Goal: Task Accomplishment & Management: Use online tool/utility

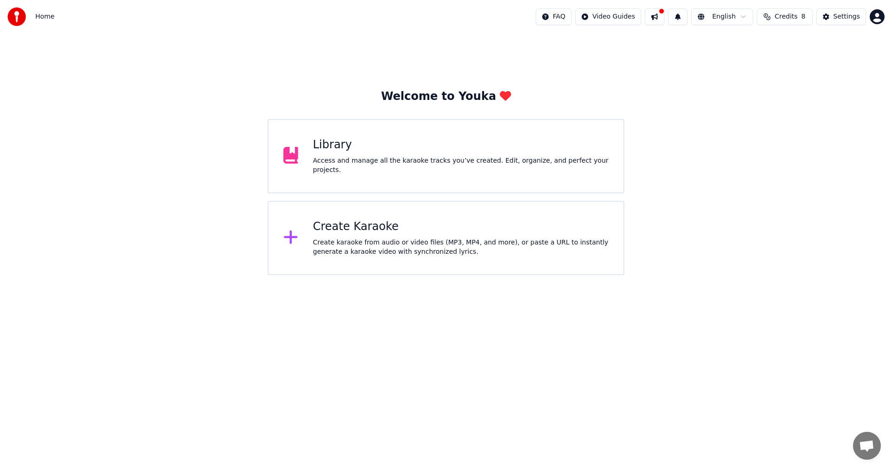
drag, startPoint x: 703, startPoint y: 204, endPoint x: 468, endPoint y: 244, distance: 238.1
click at [703, 204] on div "Welcome to Youka Library Access and manage all the karaoke tracks you’ve create…" at bounding box center [446, 154] width 892 height 242
click at [468, 244] on div "Create karaoke from audio or video files (MP3, MP4, and more), or paste a URL t…" at bounding box center [461, 247] width 296 height 19
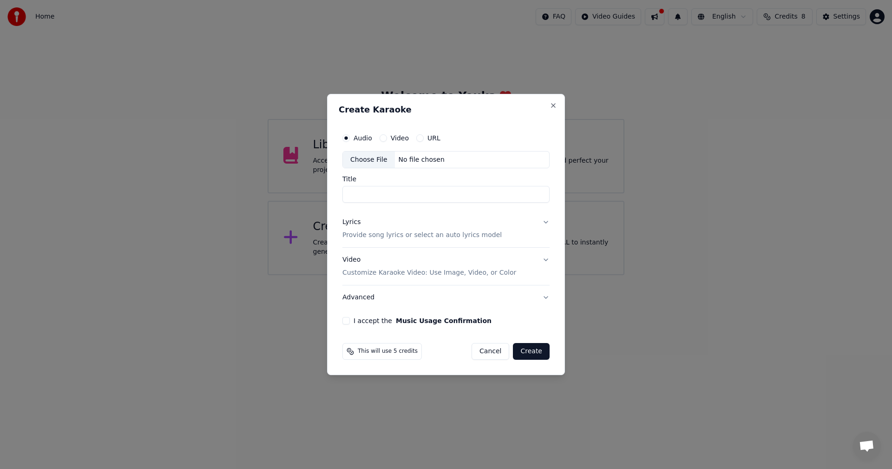
click at [361, 159] on div "Choose File" at bounding box center [369, 159] width 52 height 17
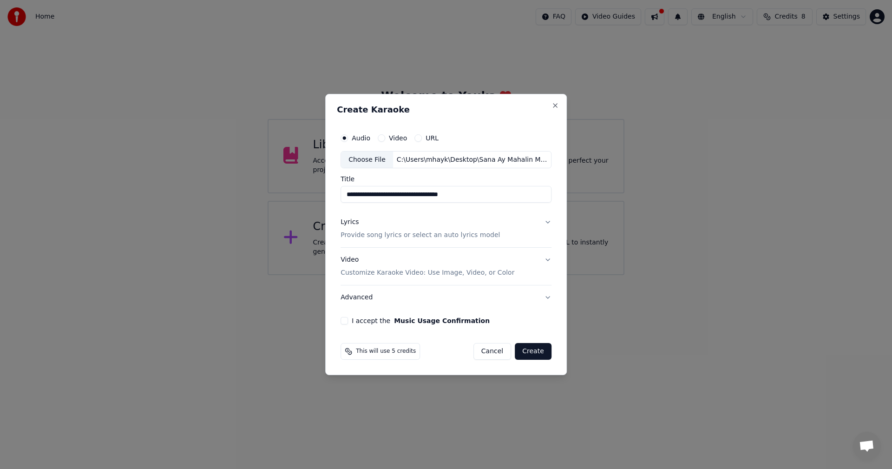
type input "**********"
click at [498, 308] on button "Advanced" at bounding box center [446, 297] width 211 height 24
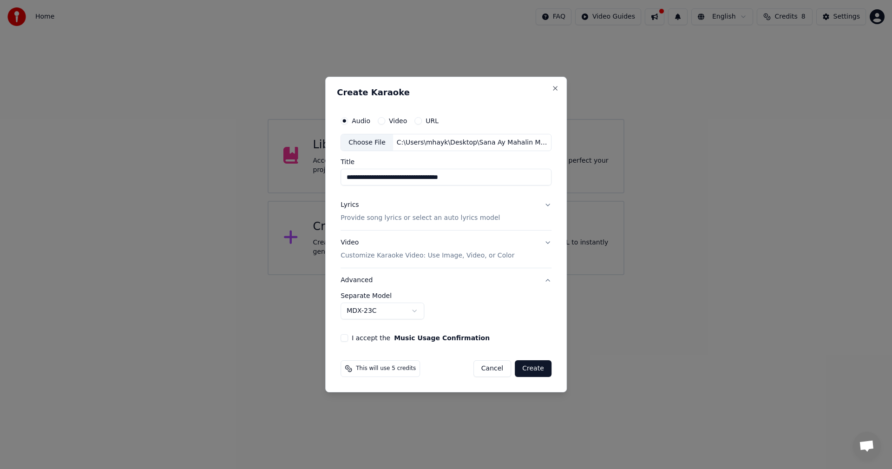
click at [445, 221] on p "Provide song lyrics or select an auto lyrics model" at bounding box center [420, 218] width 159 height 9
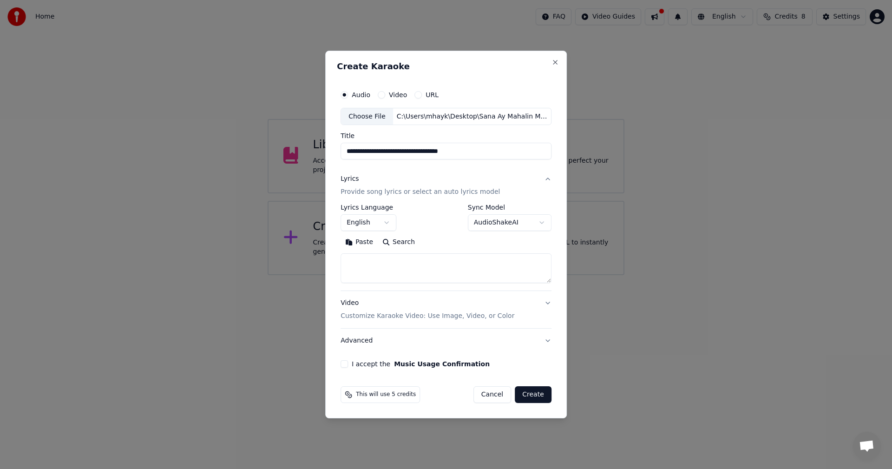
click at [418, 273] on textarea at bounding box center [446, 269] width 211 height 30
paste textarea "**********"
type textarea "**********"
click at [431, 316] on p "Customize Karaoke Video: Use Image, Video, or Color" at bounding box center [428, 315] width 174 height 9
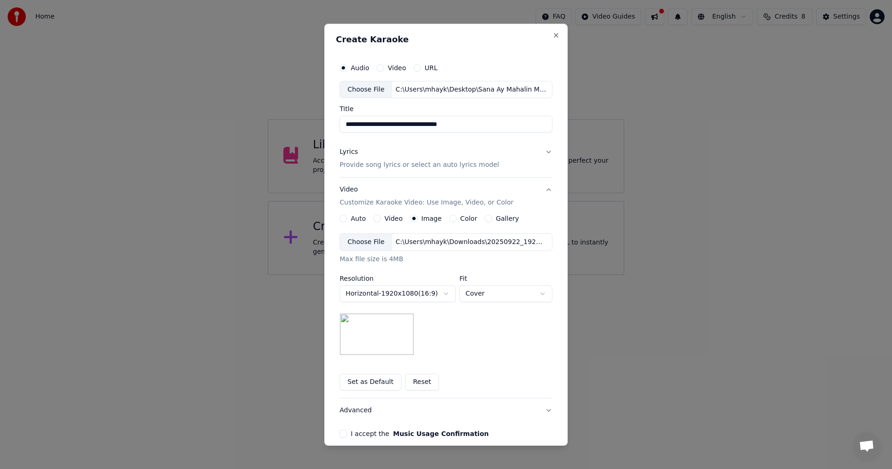
click at [359, 239] on div "Choose File" at bounding box center [366, 242] width 52 height 17
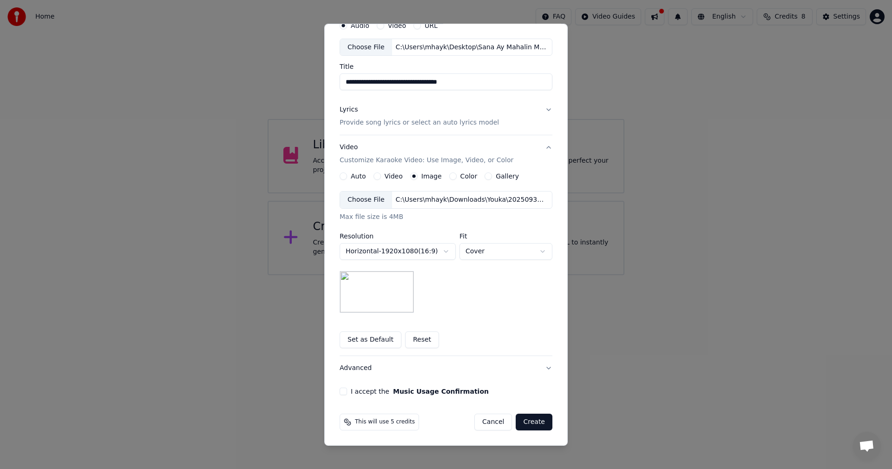
click at [358, 391] on label "I accept the Music Usage Confirmation" at bounding box center [420, 391] width 138 height 7
click at [347, 391] on button "I accept the Music Usage Confirmation" at bounding box center [343, 390] width 7 height 7
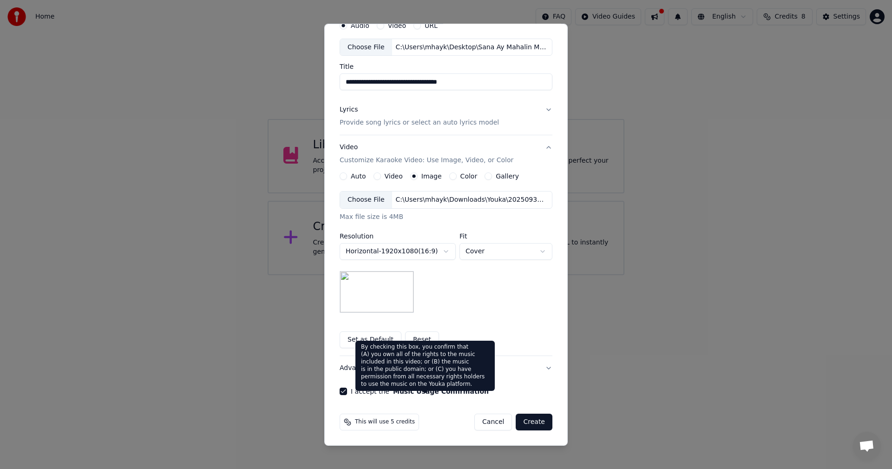
click at [532, 421] on button "Create" at bounding box center [534, 422] width 37 height 17
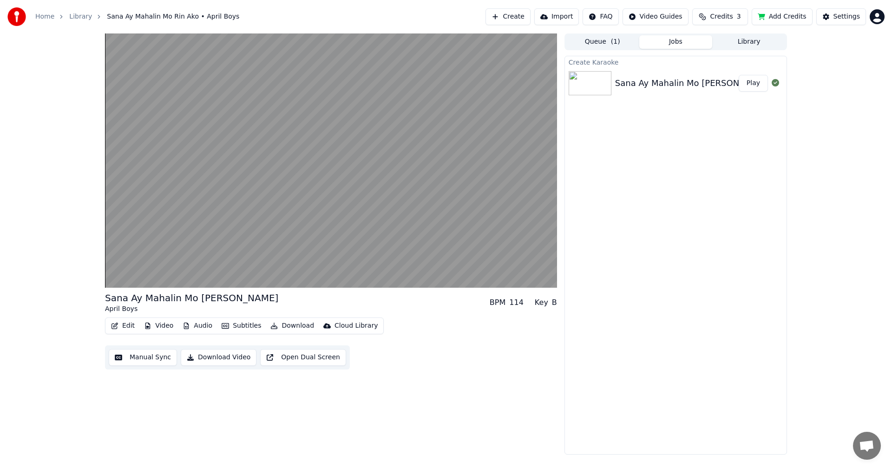
drag, startPoint x: 804, startPoint y: 190, endPoint x: 788, endPoint y: 192, distance: 16.5
click at [804, 190] on div "Sana Ay Mahalin Mo Rin Ako April Boys BPM 114 Key B Edit Video Audio Subtitles …" at bounding box center [446, 243] width 892 height 421
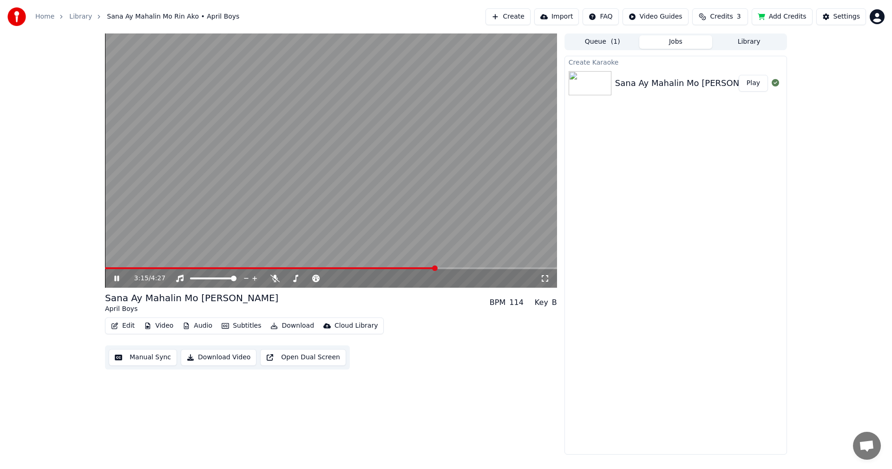
click at [158, 264] on video at bounding box center [331, 160] width 452 height 254
click at [158, 267] on span at bounding box center [131, 268] width 53 height 2
click at [234, 325] on button "Subtitles" at bounding box center [241, 325] width 47 height 13
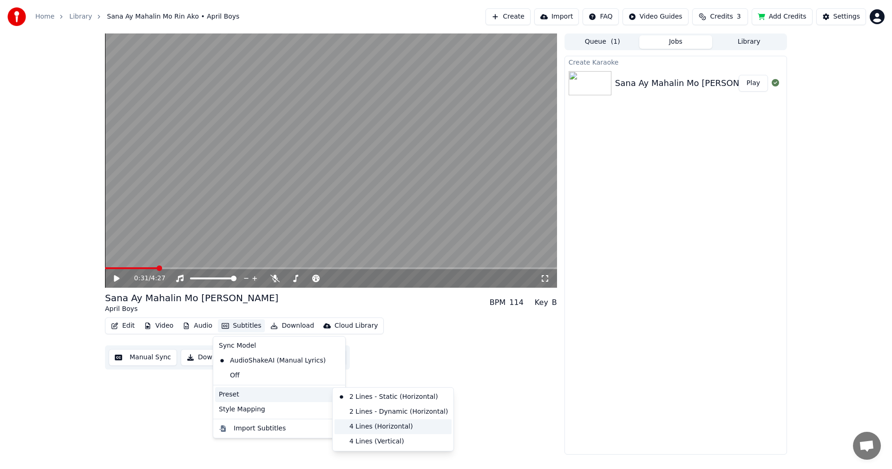
click at [367, 426] on div "4 Lines (Horizontal)" at bounding box center [393, 426] width 117 height 15
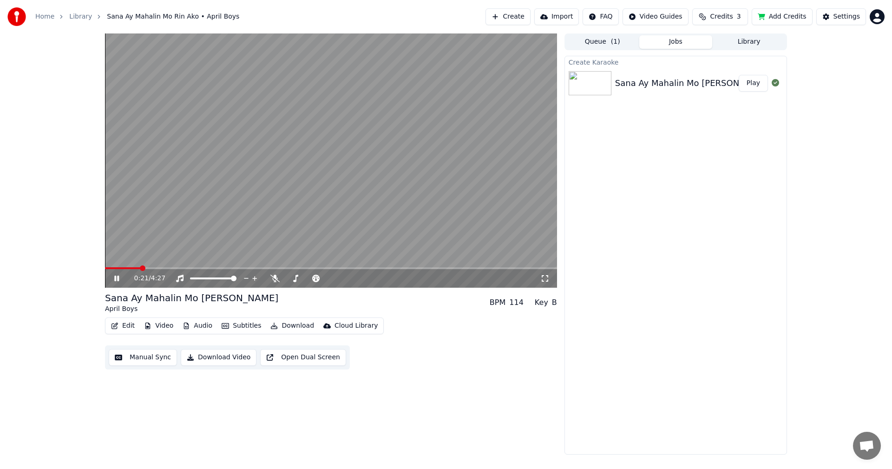
click at [140, 268] on span at bounding box center [122, 268] width 35 height 2
click at [332, 215] on video at bounding box center [331, 160] width 452 height 254
click at [146, 359] on button "Manual Sync" at bounding box center [143, 357] width 68 height 17
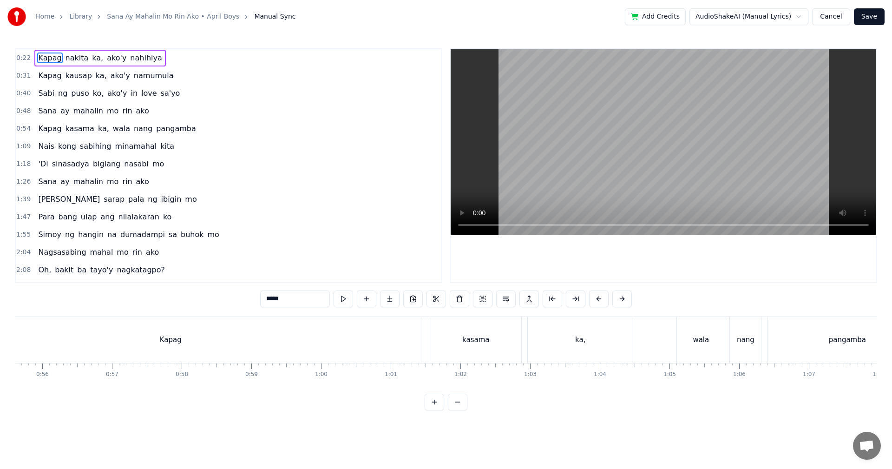
scroll to position [0, 3824]
click at [238, 347] on div "Kapag" at bounding box center [222, 340] width 501 height 46
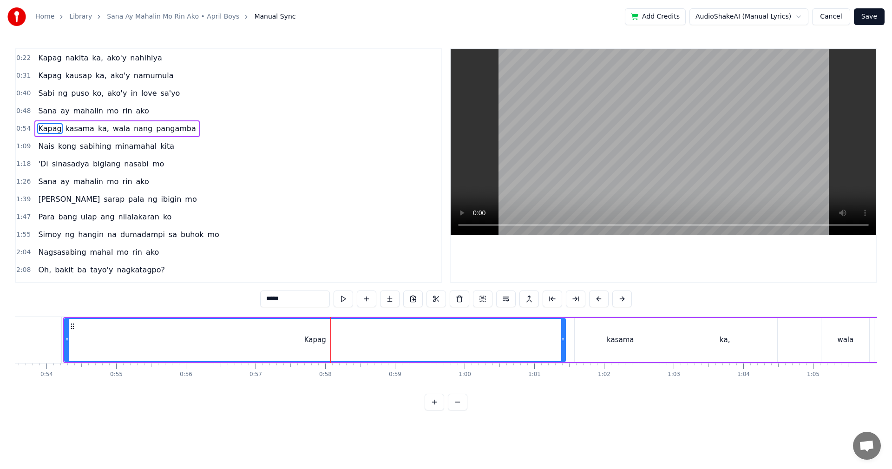
scroll to position [0, 3701]
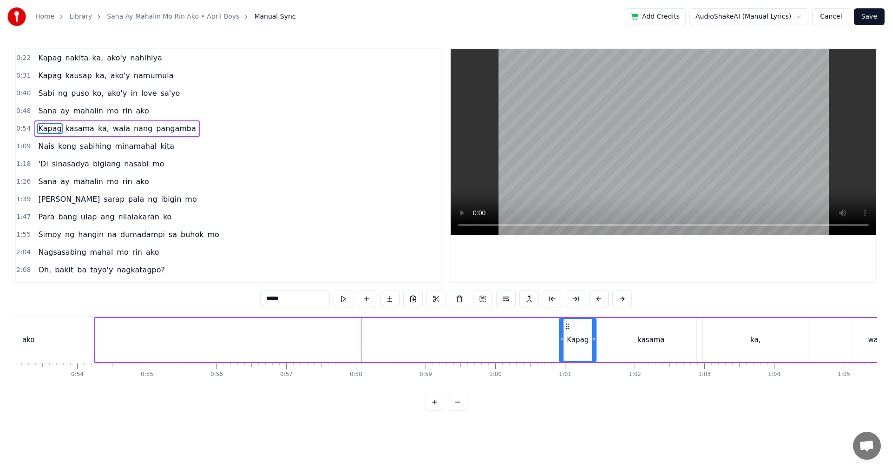
drag, startPoint x: 96, startPoint y: 343, endPoint x: 560, endPoint y: 355, distance: 464.3
click at [560, 355] on div at bounding box center [562, 340] width 4 height 42
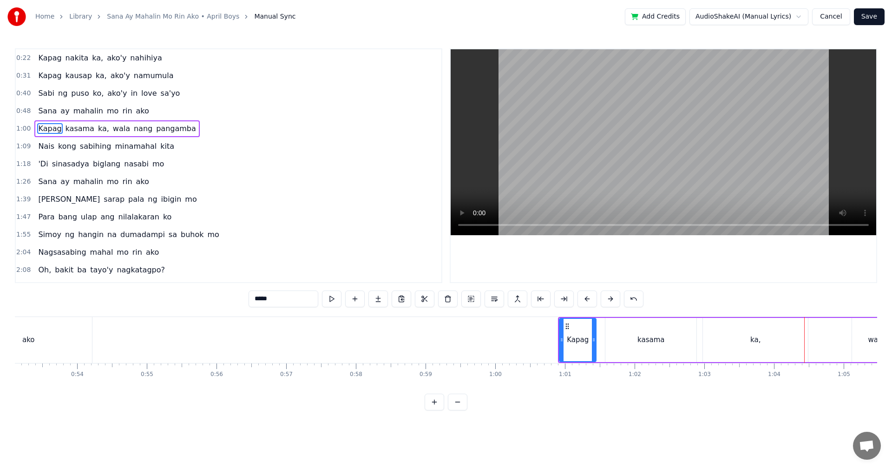
click at [876, 13] on button "Save" at bounding box center [869, 16] width 31 height 17
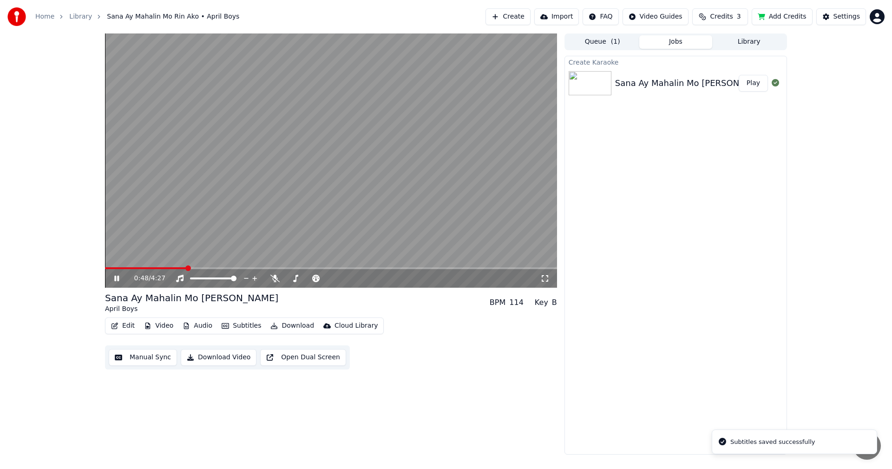
click at [186, 268] on span at bounding box center [331, 268] width 452 height 2
click at [115, 280] on icon at bounding box center [116, 279] width 5 height 6
click at [141, 357] on button "Manual Sync" at bounding box center [143, 357] width 68 height 17
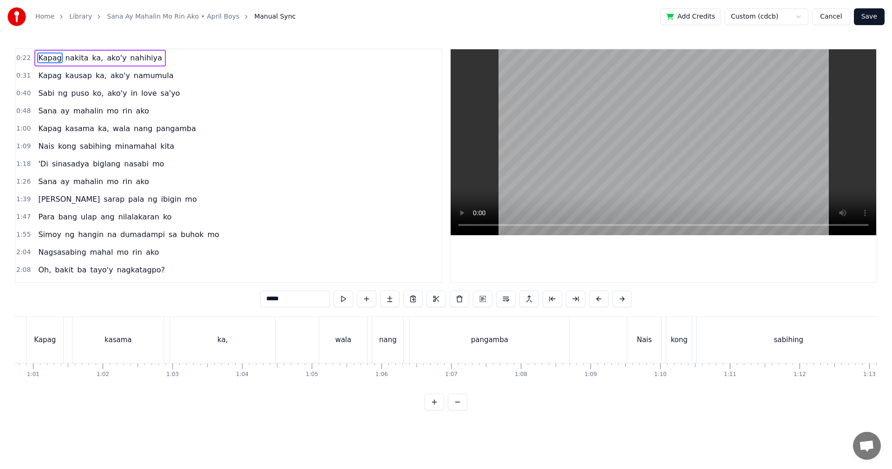
scroll to position [0, 4427]
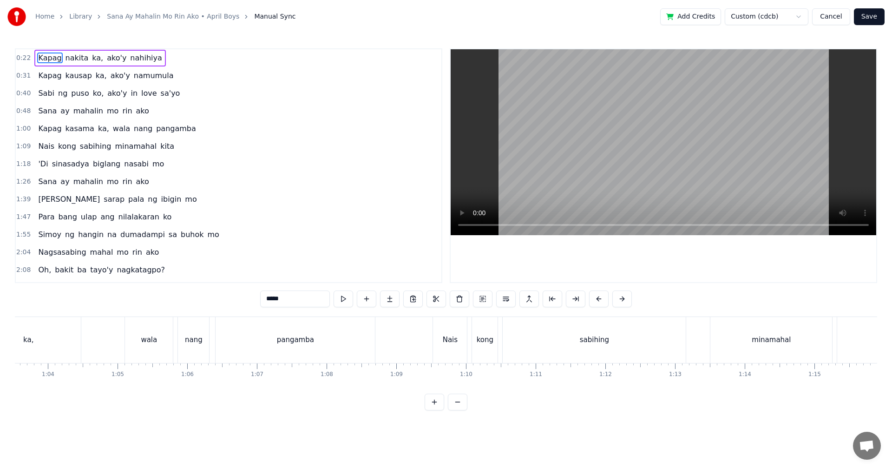
click at [289, 340] on div "pangamba" at bounding box center [295, 340] width 37 height 11
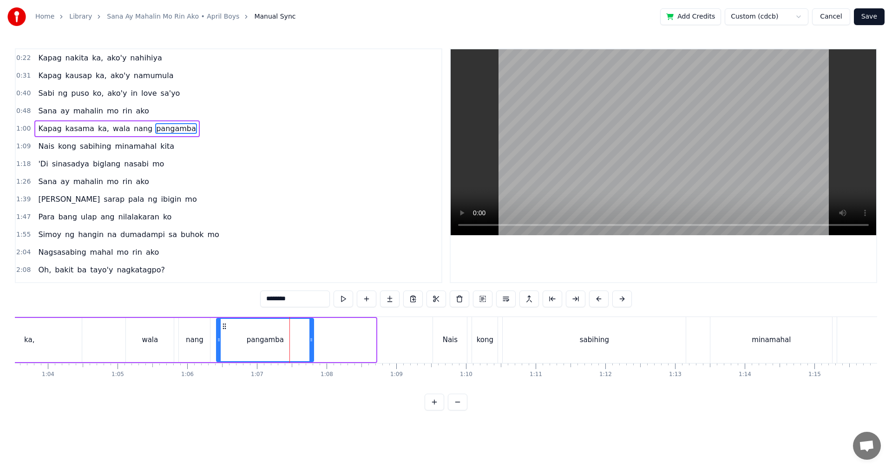
drag, startPoint x: 374, startPoint y: 342, endPoint x: 311, endPoint y: 343, distance: 62.3
click at [311, 343] on icon at bounding box center [311, 339] width 4 height 7
click at [190, 345] on div "nang" at bounding box center [195, 340] width 18 height 11
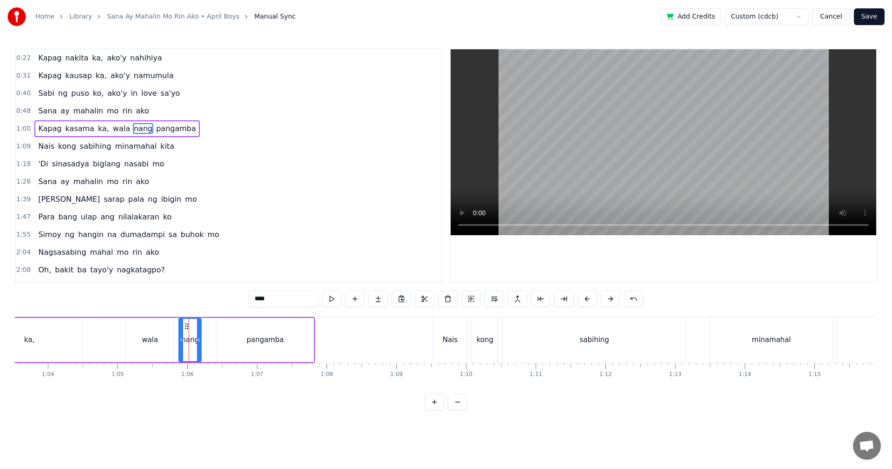
drag, startPoint x: 206, startPoint y: 344, endPoint x: 196, endPoint y: 344, distance: 10.2
click at [197, 344] on div at bounding box center [199, 340] width 4 height 42
click at [161, 343] on div "wala" at bounding box center [150, 340] width 48 height 44
type input "****"
drag, startPoint x: 172, startPoint y: 341, endPoint x: 160, endPoint y: 342, distance: 11.6
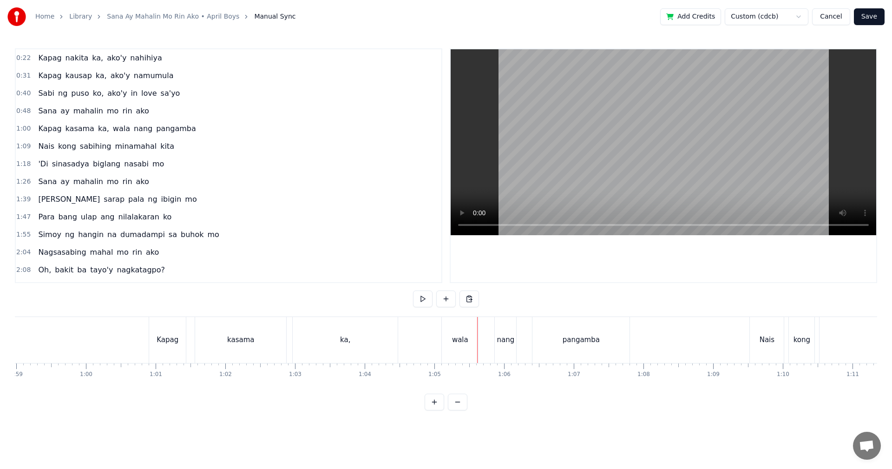
scroll to position [0, 4131]
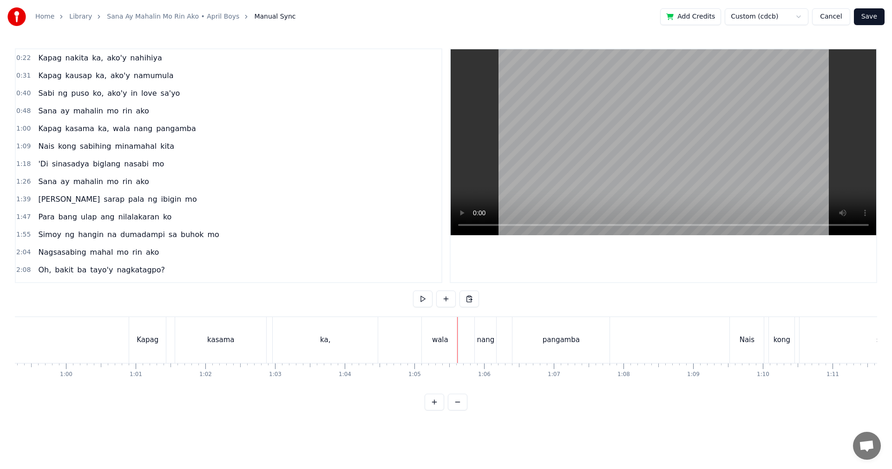
click at [873, 19] on button "Save" at bounding box center [869, 16] width 31 height 17
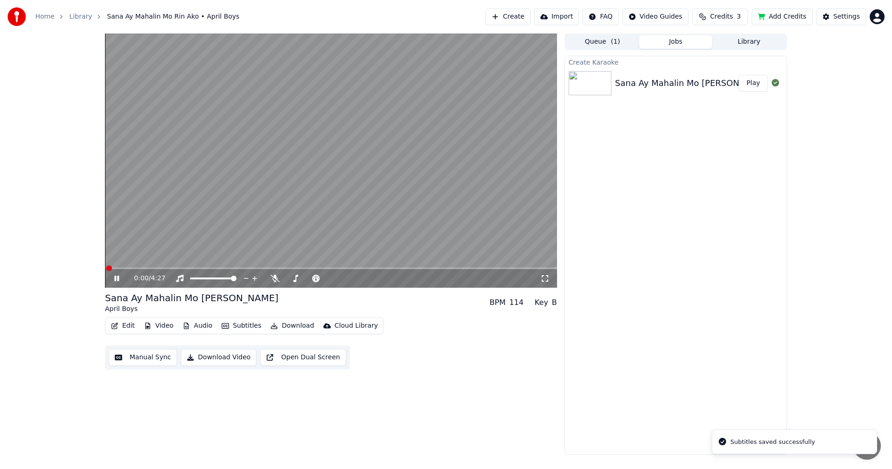
click at [194, 268] on span at bounding box center [331, 268] width 452 height 2
click at [212, 268] on span at bounding box center [331, 268] width 452 height 2
click at [208, 269] on span at bounding box center [160, 268] width 111 height 2
click at [189, 268] on span at bounding box center [161, 268] width 112 height 2
click at [201, 269] on span at bounding box center [331, 268] width 452 height 2
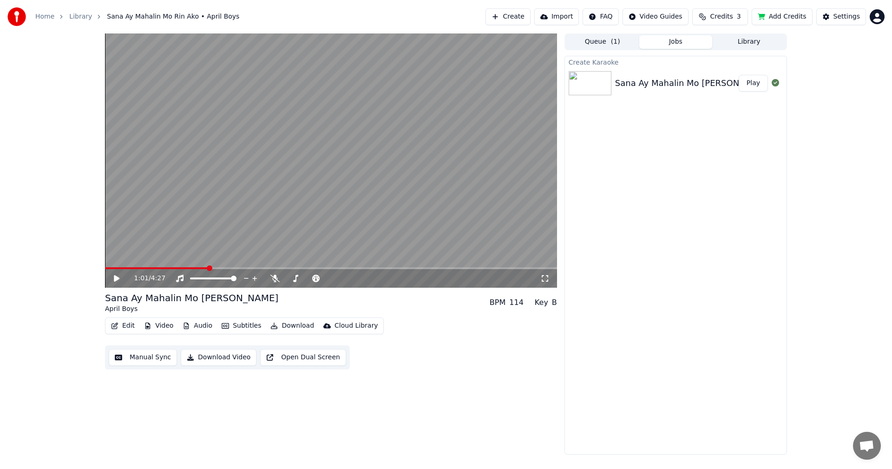
click at [209, 268] on span at bounding box center [331, 268] width 452 height 2
click at [206, 268] on span at bounding box center [208, 268] width 6 height 6
click at [114, 276] on icon at bounding box center [123, 278] width 22 height 7
click at [352, 269] on span at bounding box center [352, 268] width 6 height 6
click at [334, 271] on span at bounding box center [333, 268] width 6 height 6
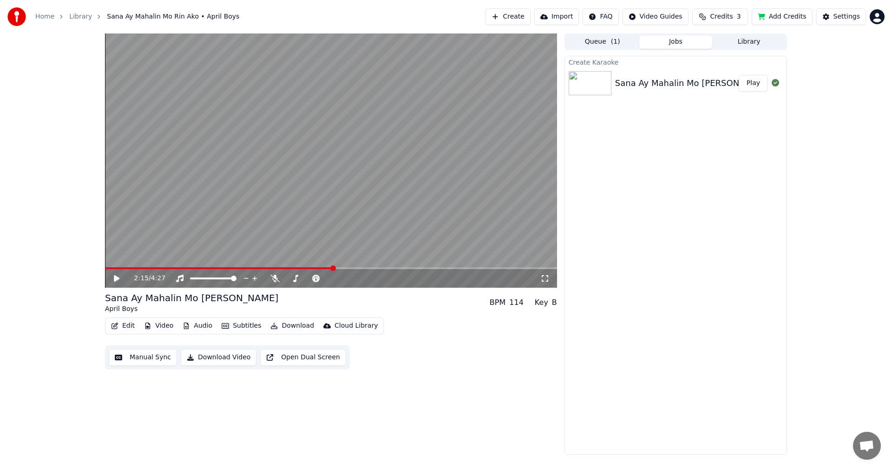
click at [493, 234] on video at bounding box center [331, 160] width 452 height 254
click at [115, 279] on icon at bounding box center [116, 279] width 5 height 6
click at [305, 267] on video at bounding box center [331, 160] width 452 height 254
click at [305, 268] on span at bounding box center [221, 268] width 232 height 2
click at [823, 184] on div "2:23 / 4:27 Sana Ay Mahalin Mo Rin Ako April Boys BPM 114 Key B Edit Video Audi…" at bounding box center [446, 243] width 892 height 421
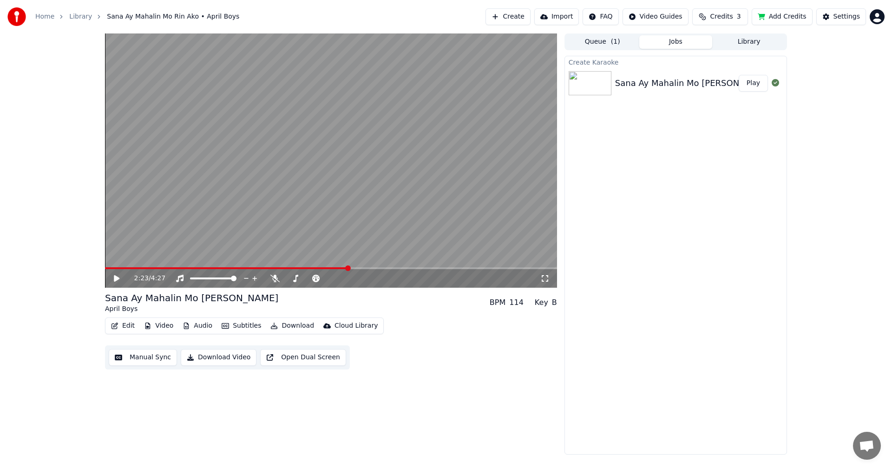
click at [330, 269] on span at bounding box center [226, 268] width 243 height 2
click at [114, 274] on div "2:13 / 4:27" at bounding box center [331, 278] width 445 height 9
click at [114, 277] on icon at bounding box center [117, 278] width 6 height 7
click at [114, 277] on icon at bounding box center [123, 278] width 22 height 7
click at [114, 277] on icon at bounding box center [117, 278] width 6 height 7
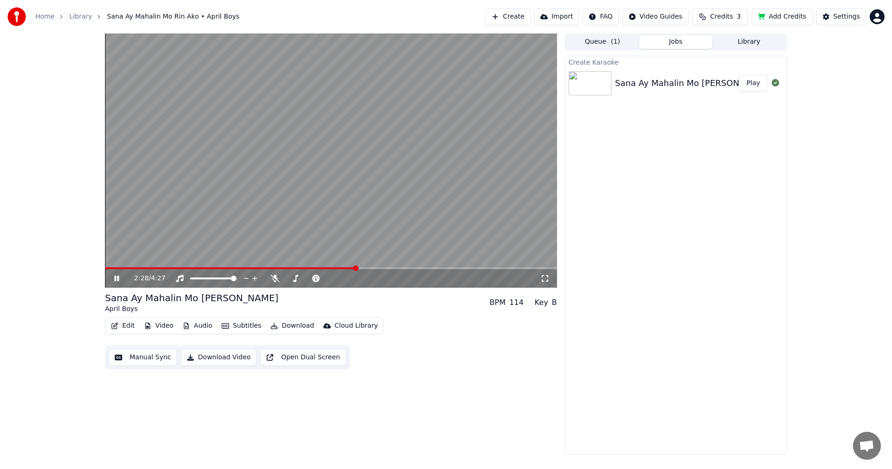
click at [114, 277] on icon at bounding box center [123, 278] width 22 height 7
click at [124, 324] on button "Edit" at bounding box center [122, 325] width 31 height 13
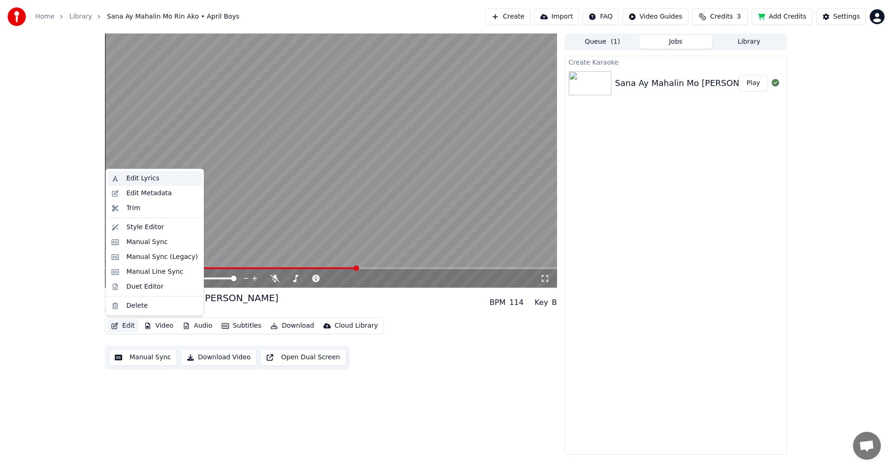
click at [133, 175] on div "Edit Lyrics" at bounding box center [142, 178] width 33 height 9
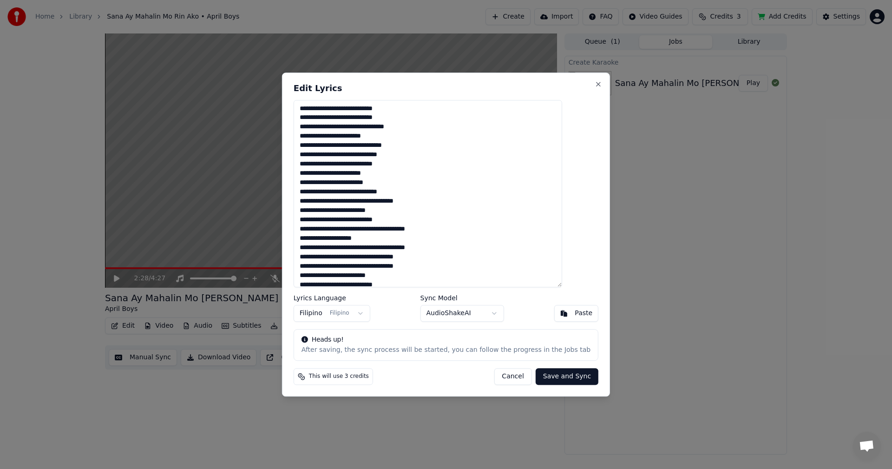
click at [383, 242] on textarea "**********" at bounding box center [428, 194] width 269 height 188
click at [530, 237] on textarea "**********" at bounding box center [428, 194] width 269 height 188
click at [466, 230] on textarea "**********" at bounding box center [428, 194] width 269 height 188
drag, startPoint x: 392, startPoint y: 238, endPoint x: 314, endPoint y: 239, distance: 77.6
click at [314, 239] on textarea "**********" at bounding box center [428, 194] width 269 height 188
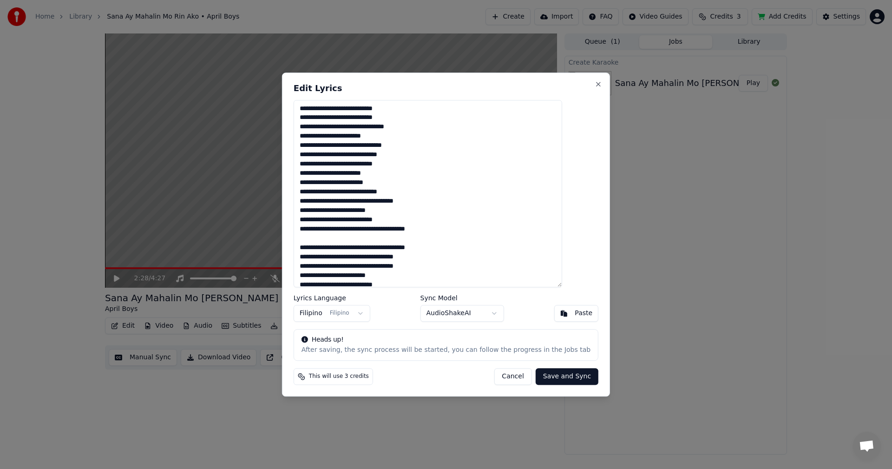
type textarea "**********"
click at [542, 376] on button "Save and Sync" at bounding box center [567, 376] width 63 height 17
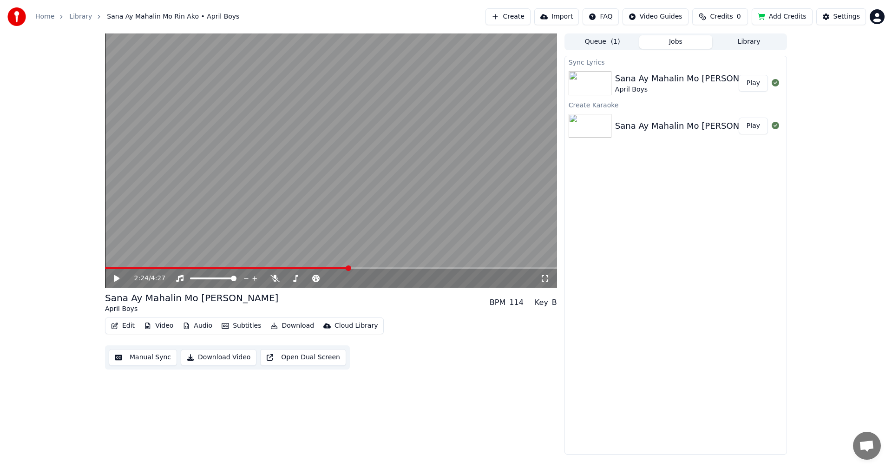
click at [348, 269] on span at bounding box center [349, 268] width 6 height 6
click at [340, 270] on span at bounding box center [340, 268] width 6 height 6
click at [114, 281] on icon at bounding box center [117, 278] width 6 height 7
click at [357, 219] on video at bounding box center [331, 160] width 452 height 254
click at [151, 360] on button "Manual Sync" at bounding box center [143, 357] width 68 height 17
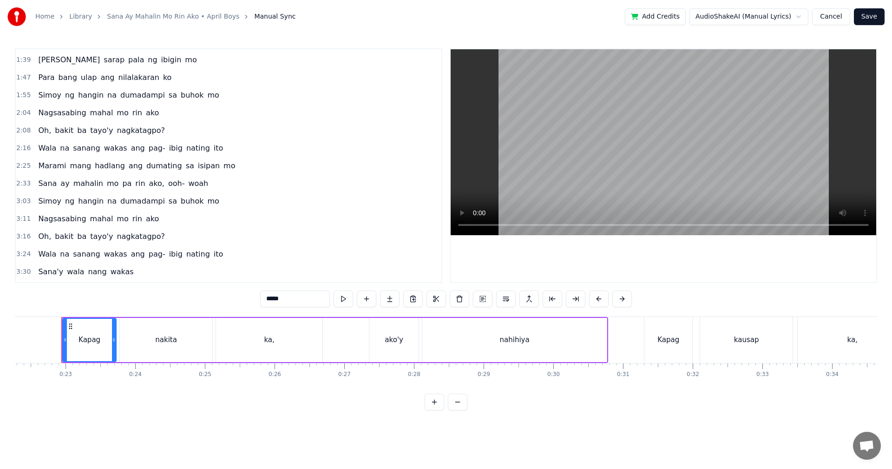
scroll to position [186, 0]
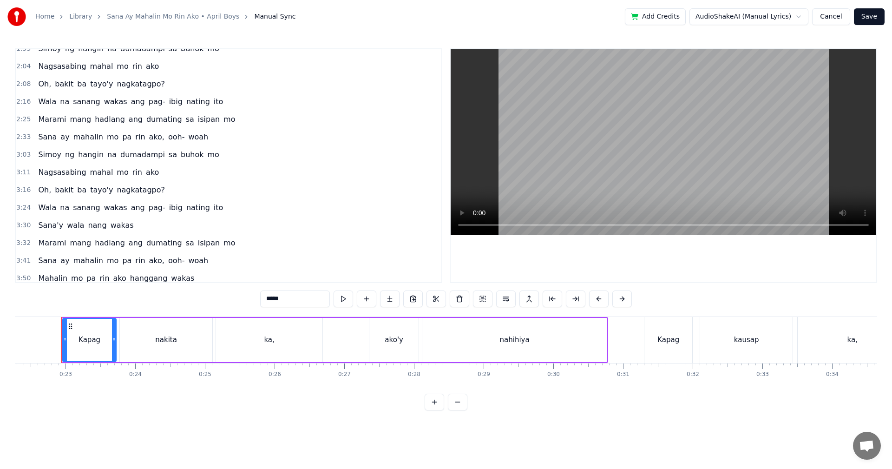
click at [110, 227] on span "wakas" at bounding box center [122, 225] width 25 height 11
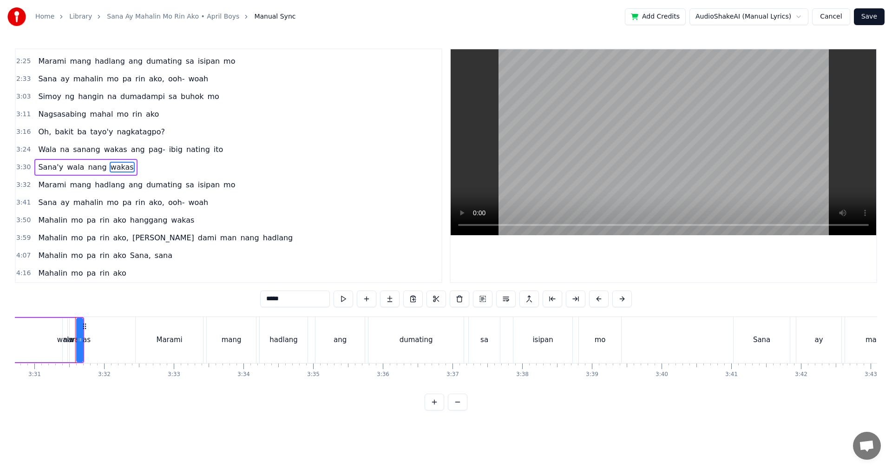
scroll to position [0, 14700]
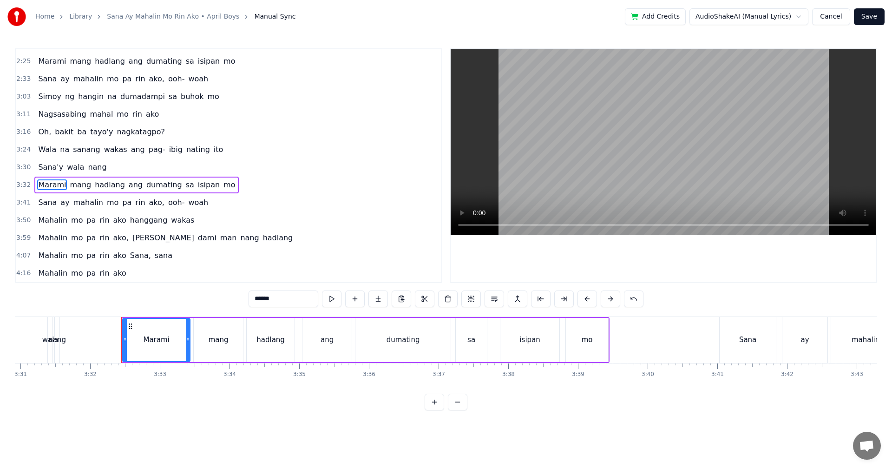
click at [88, 168] on span "nang" at bounding box center [97, 167] width 20 height 11
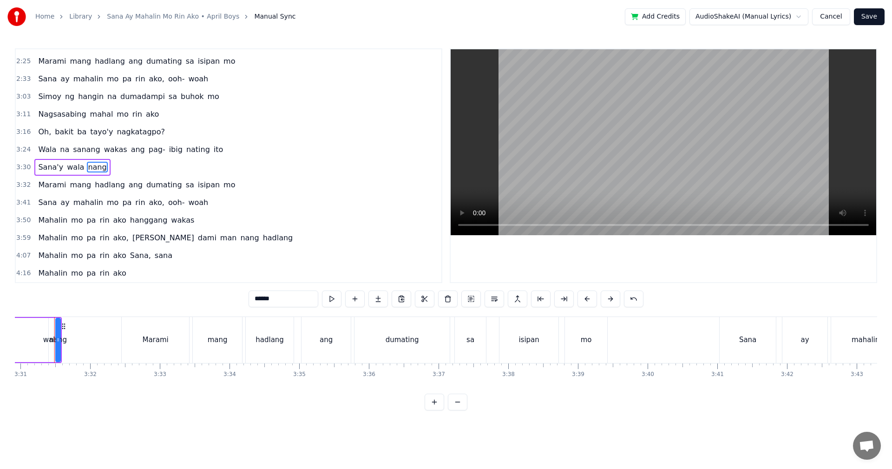
scroll to position [0, 14693]
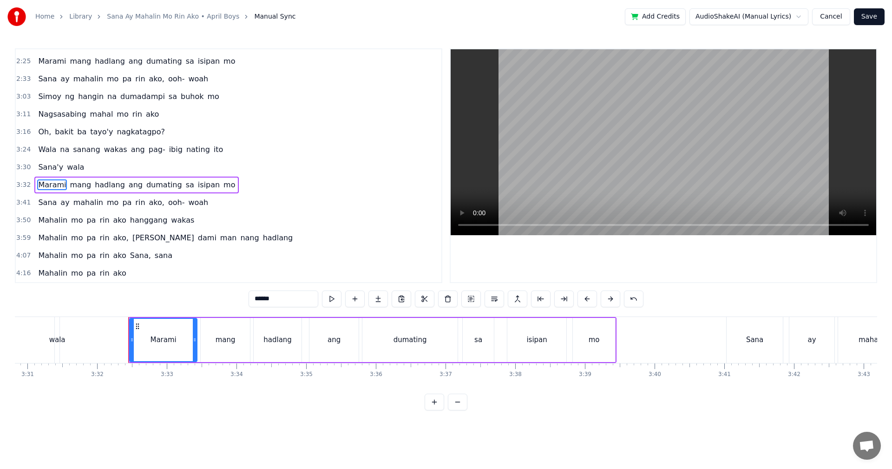
click at [70, 167] on span "wala" at bounding box center [75, 167] width 19 height 11
click at [49, 166] on span "Sana'y" at bounding box center [50, 167] width 27 height 11
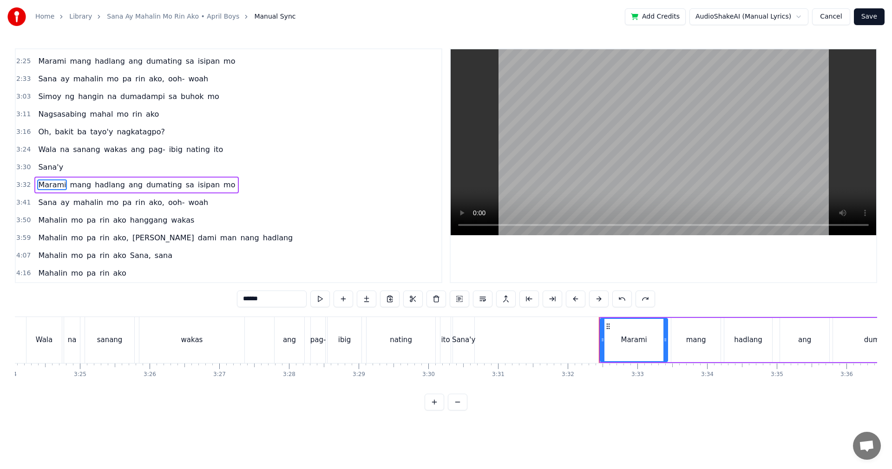
scroll to position [0, 14202]
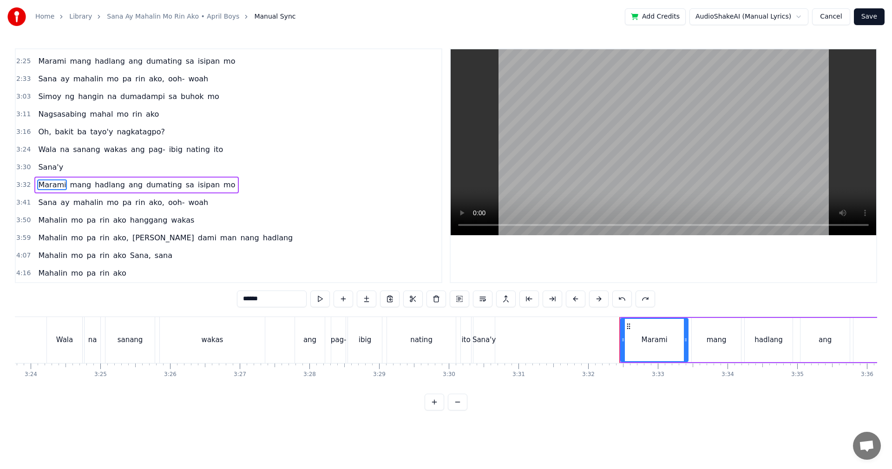
click at [48, 163] on span "Sana'y" at bounding box center [50, 167] width 27 height 11
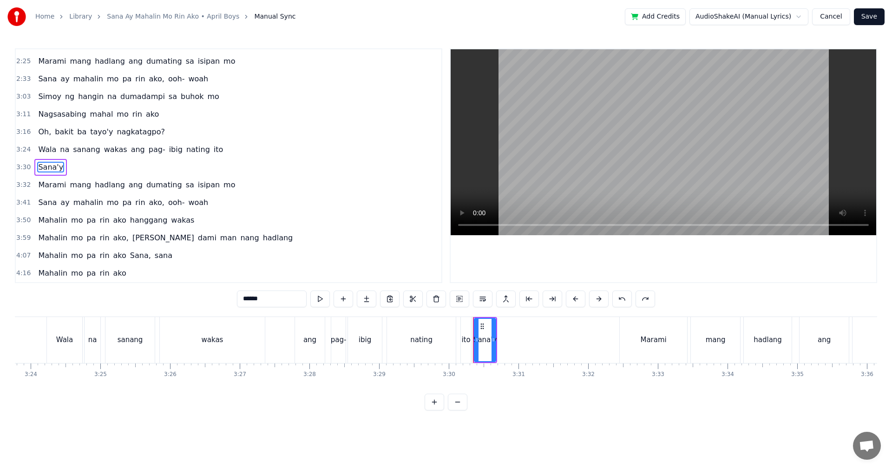
type input "******"
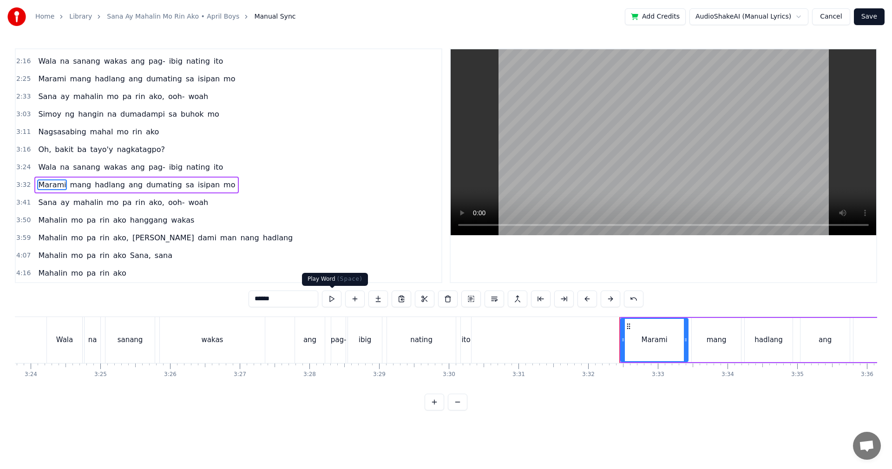
click at [332, 301] on button at bounding box center [332, 298] width 20 height 17
click at [872, 13] on button "Save" at bounding box center [869, 16] width 31 height 17
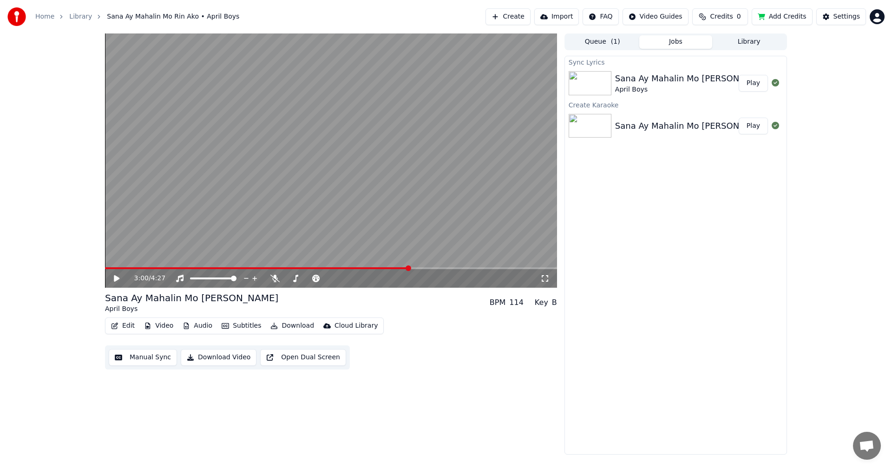
click at [410, 268] on span at bounding box center [331, 268] width 452 height 2
click at [129, 268] on span at bounding box center [328, 268] width 446 height 2
click at [150, 267] on span at bounding box center [331, 268] width 452 height 2
click at [144, 269] on span at bounding box center [147, 268] width 6 height 6
click at [144, 267] on span at bounding box center [128, 268] width 46 height 2
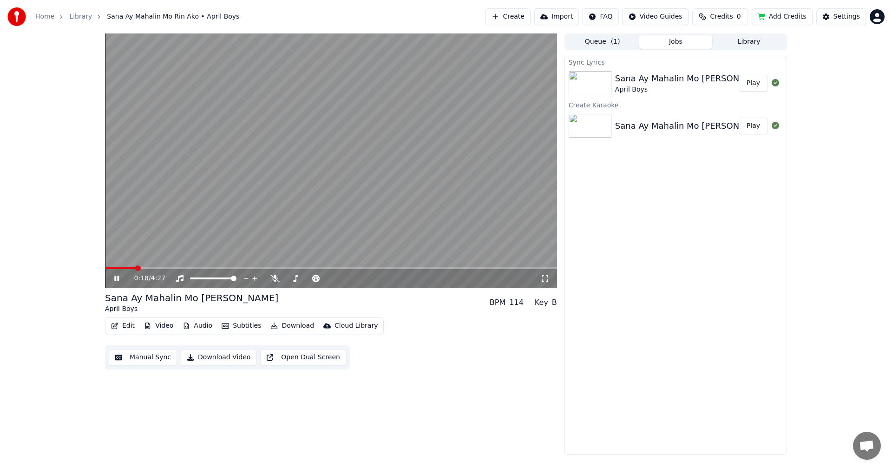
click at [136, 268] on span at bounding box center [120, 268] width 31 height 2
click at [151, 361] on button "Manual Sync" at bounding box center [143, 357] width 68 height 17
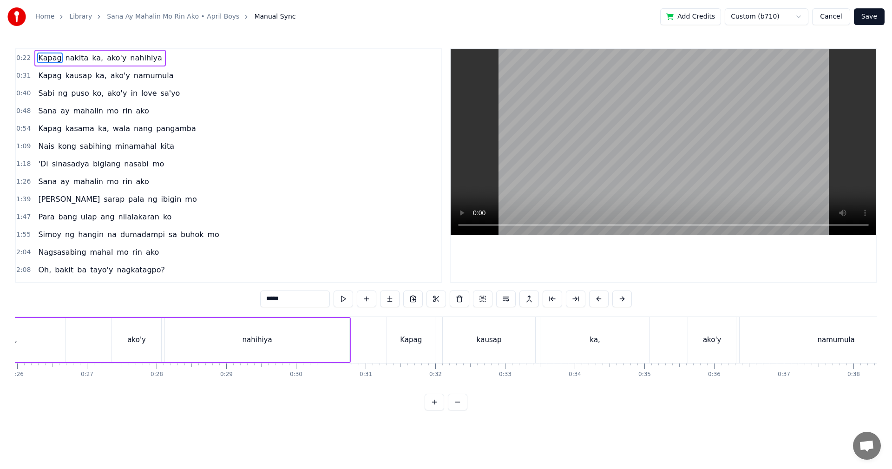
scroll to position [0, 1820]
click at [239, 344] on div "nahihiya" at bounding box center [247, 340] width 30 height 11
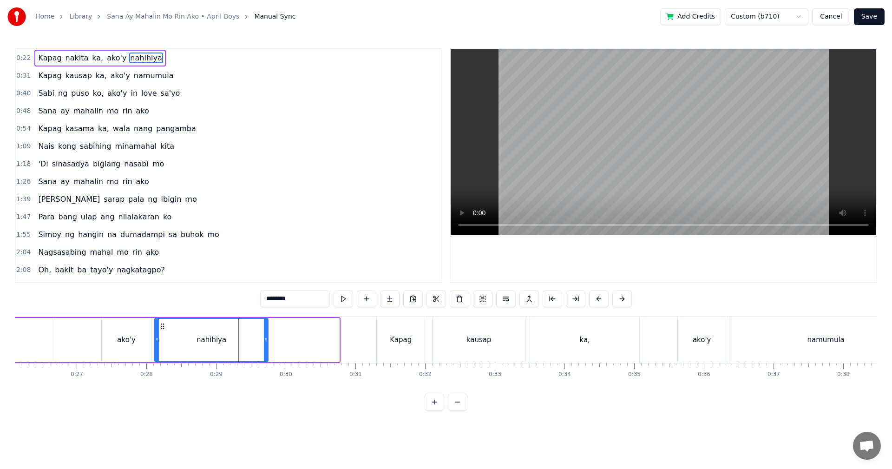
drag, startPoint x: 338, startPoint y: 341, endPoint x: 267, endPoint y: 341, distance: 71.1
click at [267, 341] on icon at bounding box center [266, 339] width 4 height 7
click at [125, 348] on div "ako'y" at bounding box center [126, 340] width 49 height 44
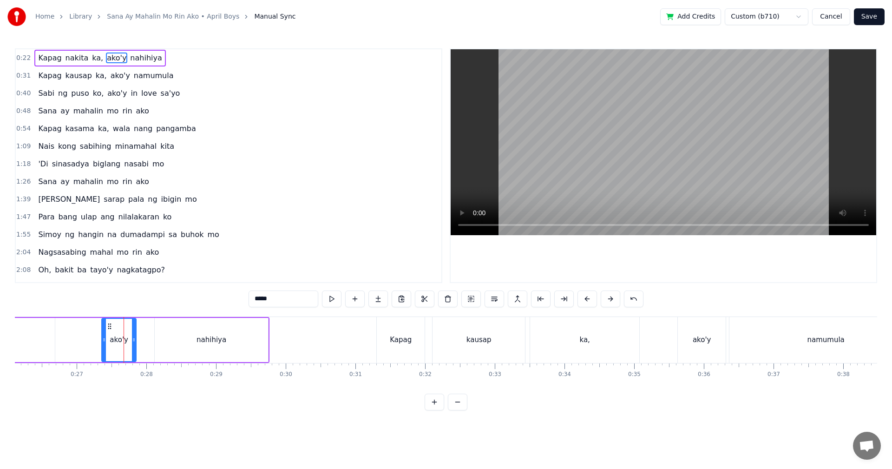
drag, startPoint x: 148, startPoint y: 347, endPoint x: 134, endPoint y: 346, distance: 13.5
click at [134, 346] on div at bounding box center [134, 340] width 4 height 42
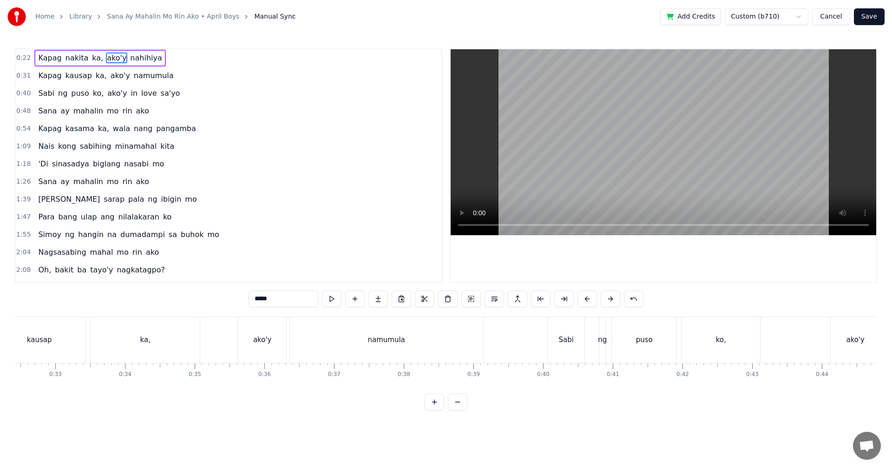
scroll to position [0, 2291]
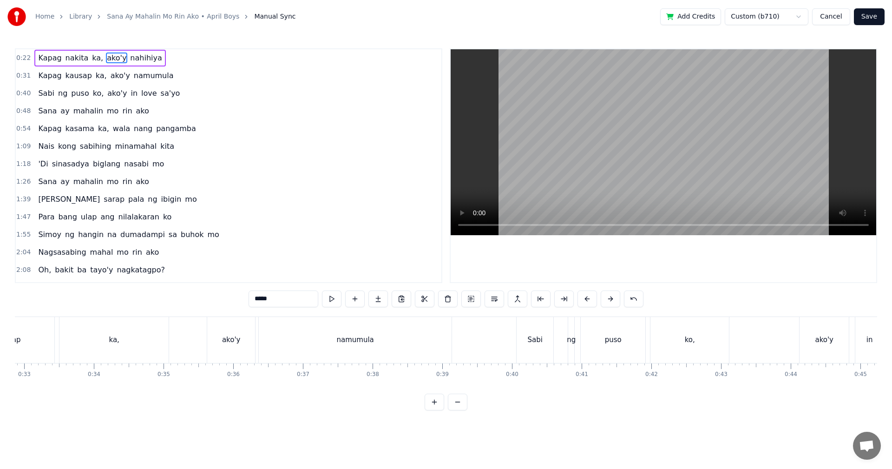
click at [301, 355] on div "namumula" at bounding box center [355, 340] width 193 height 46
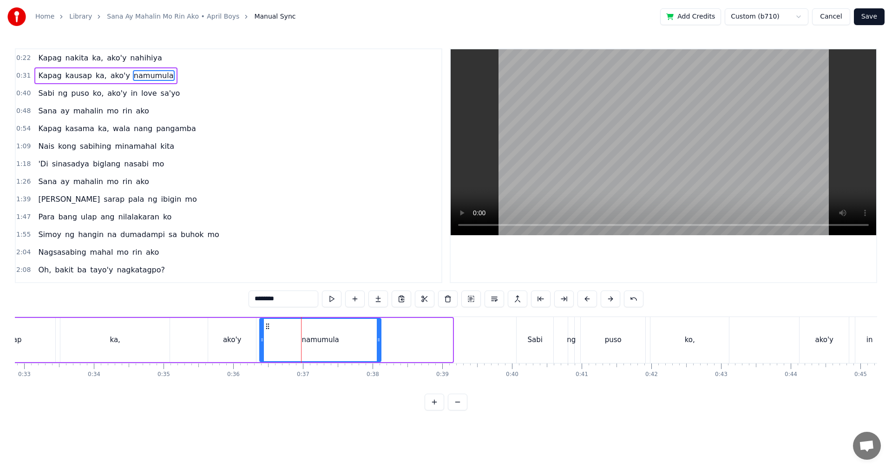
drag, startPoint x: 450, startPoint y: 341, endPoint x: 379, endPoint y: 342, distance: 71.6
click at [379, 342] on icon at bounding box center [379, 339] width 4 height 7
click at [239, 341] on div "ako'y" at bounding box center [232, 340] width 19 height 11
type input "*****"
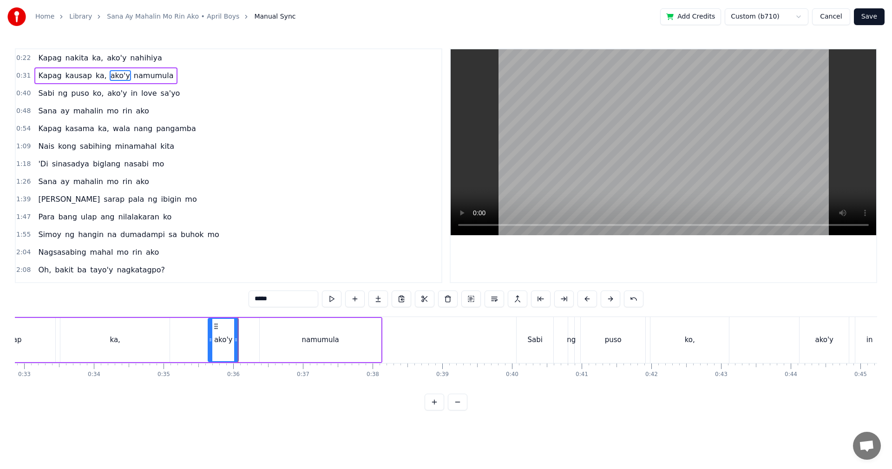
drag, startPoint x: 252, startPoint y: 341, endPoint x: 234, endPoint y: 341, distance: 17.7
click at [234, 341] on icon at bounding box center [236, 339] width 4 height 7
click at [872, 19] on button "Save" at bounding box center [869, 16] width 31 height 17
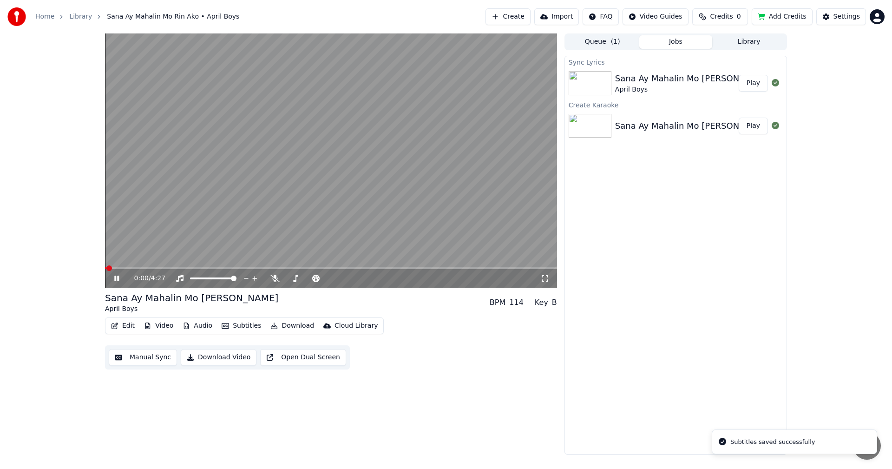
click at [146, 268] on span at bounding box center [331, 268] width 452 height 2
click at [143, 267] on span at bounding box center [124, 268] width 39 height 2
click at [116, 281] on icon at bounding box center [117, 278] width 6 height 7
click at [116, 280] on icon at bounding box center [116, 279] width 5 height 6
click at [148, 355] on button "Manual Sync" at bounding box center [143, 357] width 68 height 17
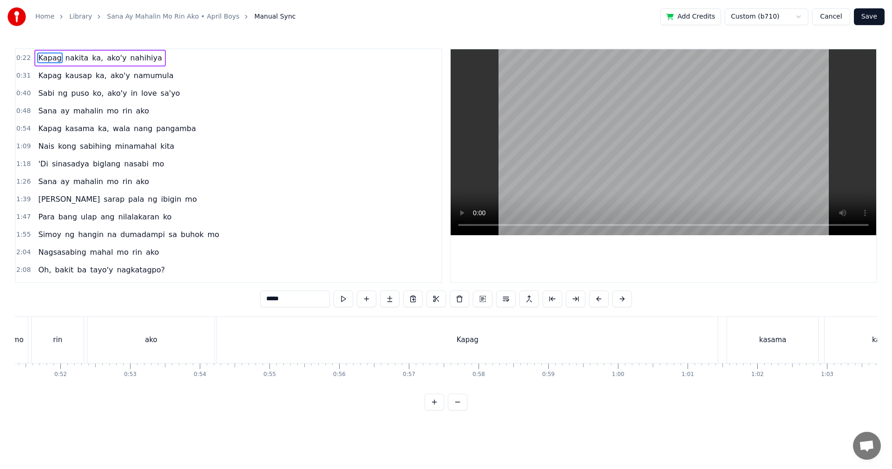
scroll to position [0, 3722]
click at [245, 332] on div "Kapag" at bounding box center [324, 340] width 501 height 46
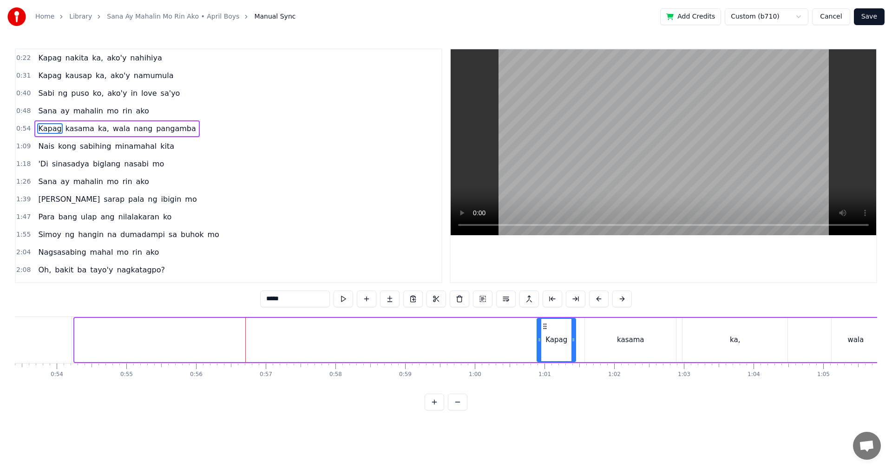
drag, startPoint x: 77, startPoint y: 341, endPoint x: 539, endPoint y: 351, distance: 462.4
click at [539, 351] on div at bounding box center [540, 340] width 4 height 42
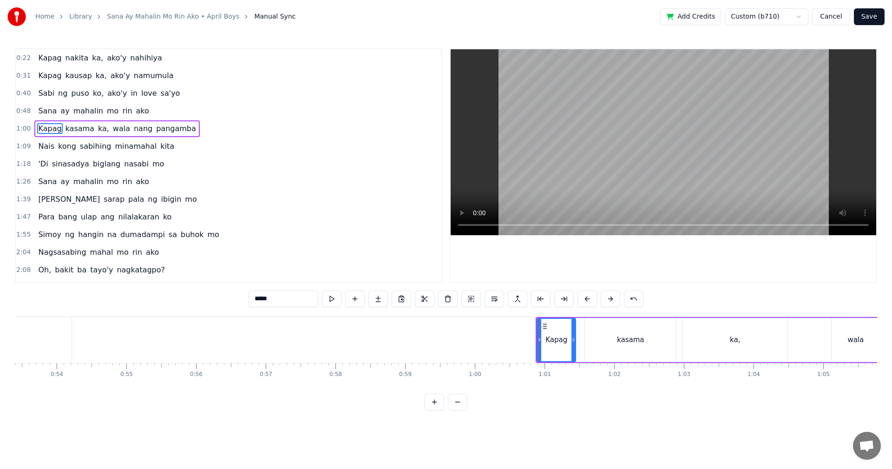
click at [868, 15] on button "Save" at bounding box center [869, 16] width 31 height 17
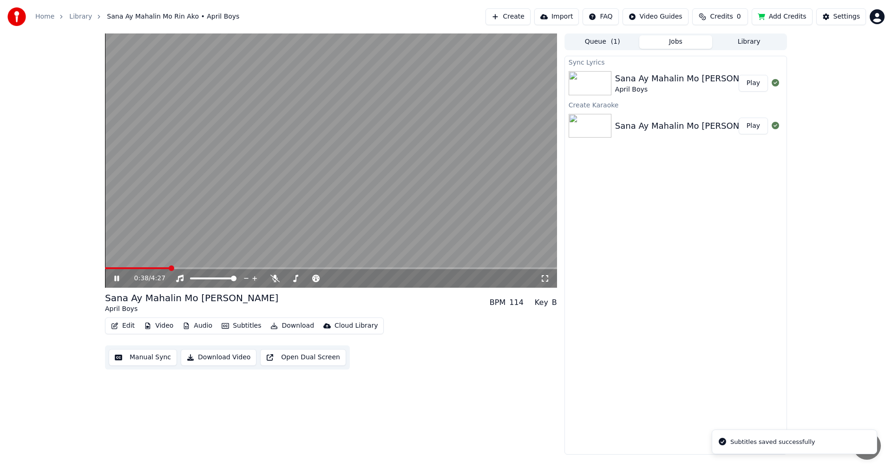
click at [170, 268] on span at bounding box center [331, 268] width 452 height 2
click at [152, 268] on span at bounding box center [139, 268] width 68 height 2
click at [114, 278] on icon at bounding box center [123, 278] width 22 height 7
click at [147, 357] on button "Manual Sync" at bounding box center [143, 357] width 68 height 17
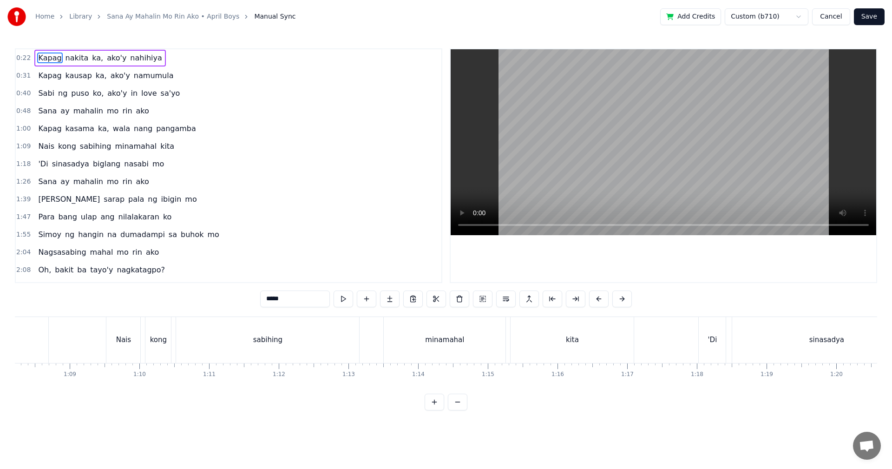
scroll to position [0, 4734]
click at [303, 344] on div "sabihing" at bounding box center [287, 340] width 183 height 46
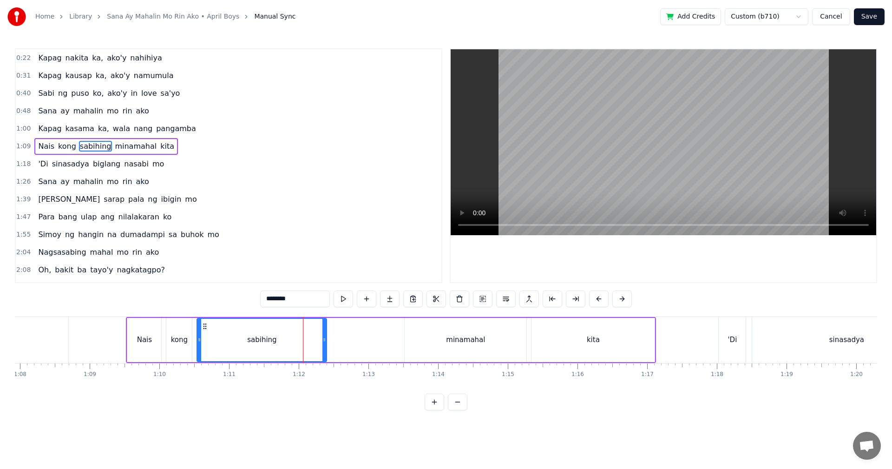
drag, startPoint x: 379, startPoint y: 343, endPoint x: 325, endPoint y: 341, distance: 53.9
click at [325, 341] on div at bounding box center [324, 340] width 4 height 42
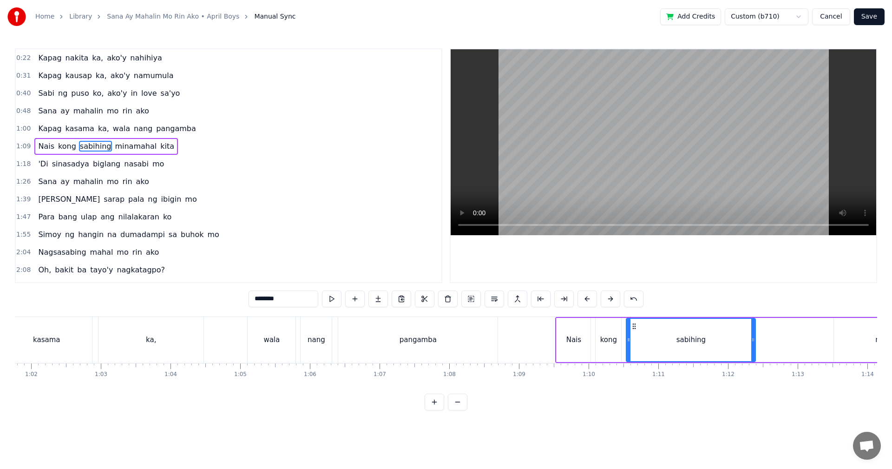
scroll to position [0, 4417]
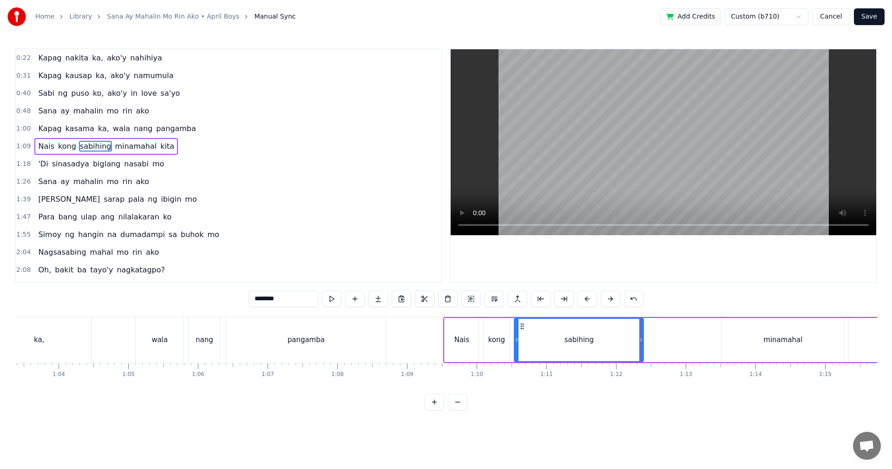
click at [315, 355] on div "pangamba" at bounding box center [305, 340] width 159 height 46
type input "********"
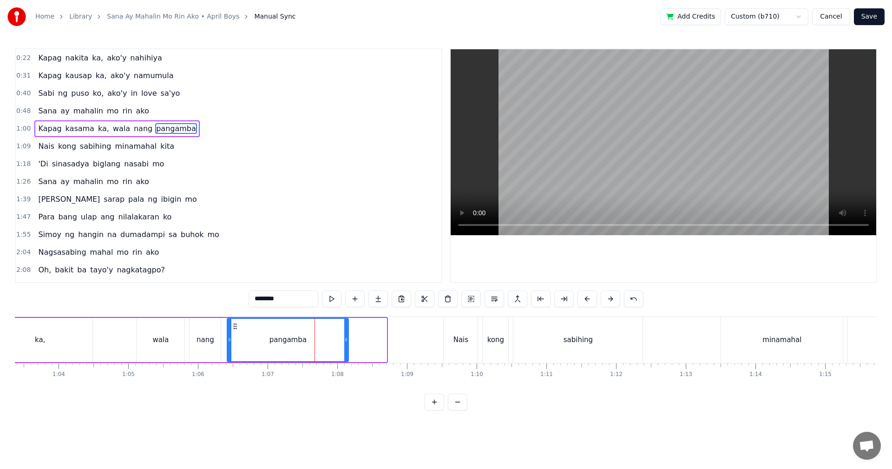
drag, startPoint x: 385, startPoint y: 347, endPoint x: 347, endPoint y: 347, distance: 38.1
click at [347, 347] on div at bounding box center [346, 340] width 4 height 42
click at [873, 15] on button "Save" at bounding box center [869, 16] width 31 height 17
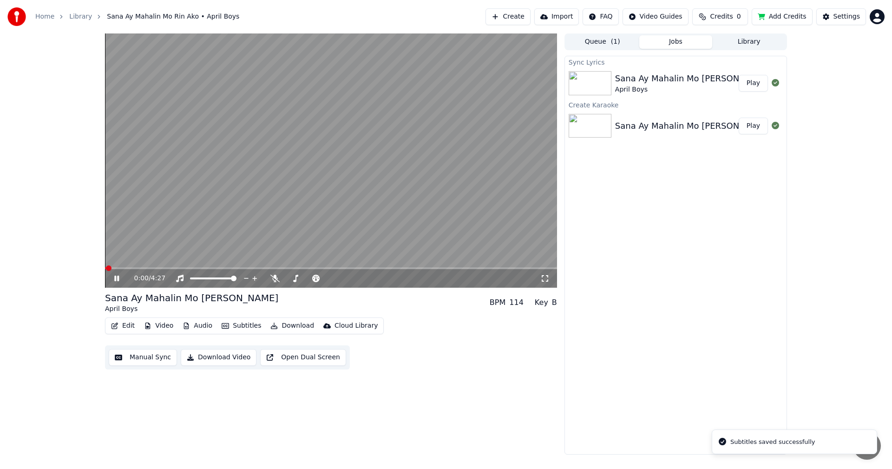
click at [192, 268] on span at bounding box center [331, 268] width 452 height 2
click at [207, 269] on span at bounding box center [208, 268] width 6 height 6
click at [222, 268] on span at bounding box center [331, 268] width 452 height 2
click at [233, 268] on span at bounding box center [331, 268] width 452 height 2
click at [228, 270] on span at bounding box center [230, 268] width 6 height 6
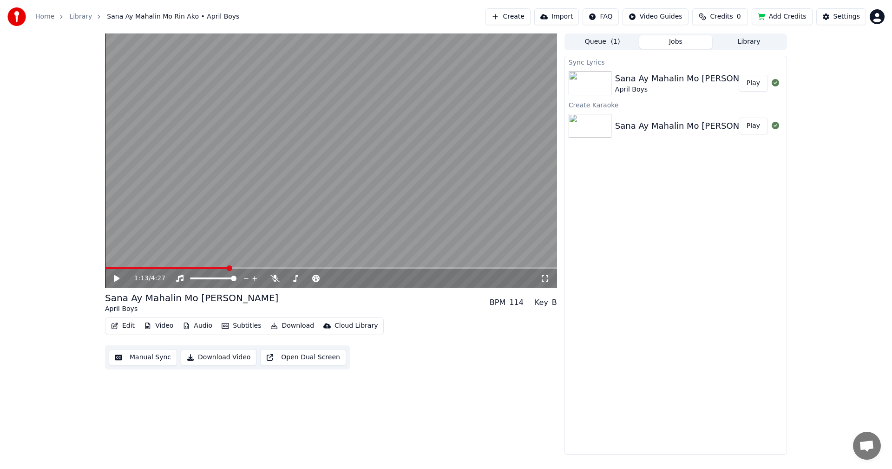
click at [112, 276] on div "1:13 / 4:27" at bounding box center [331, 278] width 445 height 9
click at [117, 280] on icon at bounding box center [117, 278] width 6 height 7
click at [219, 269] on span at bounding box center [172, 268] width 134 height 2
click at [210, 269] on span at bounding box center [163, 268] width 117 height 2
click at [116, 280] on icon at bounding box center [116, 279] width 5 height 6
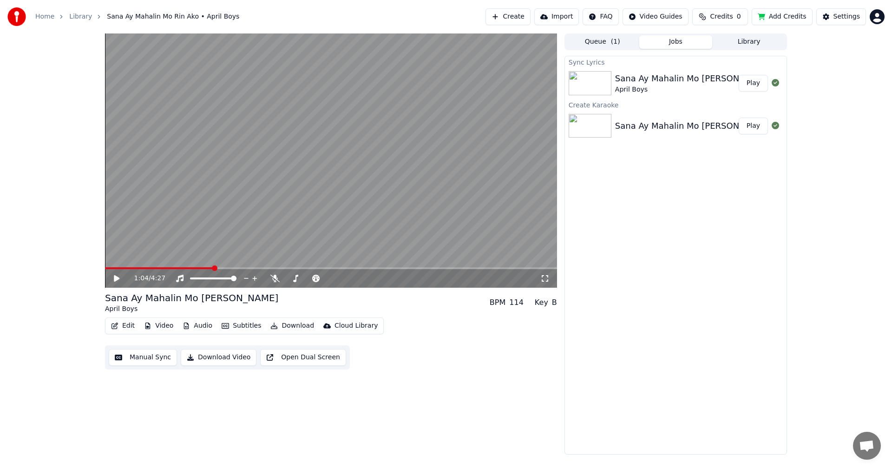
click at [116, 279] on icon at bounding box center [117, 278] width 6 height 7
click at [150, 358] on button "Manual Sync" at bounding box center [143, 357] width 68 height 17
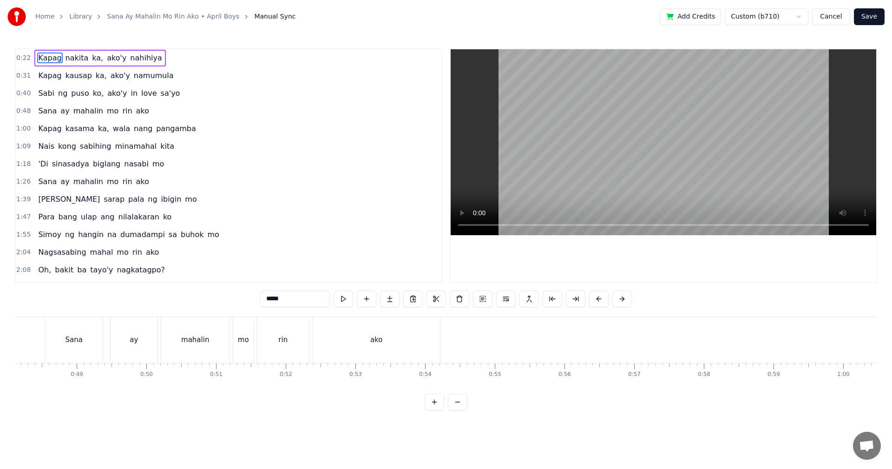
scroll to position [0, 3364]
click at [381, 336] on div "ako" at bounding box center [365, 340] width 127 height 46
type input "***"
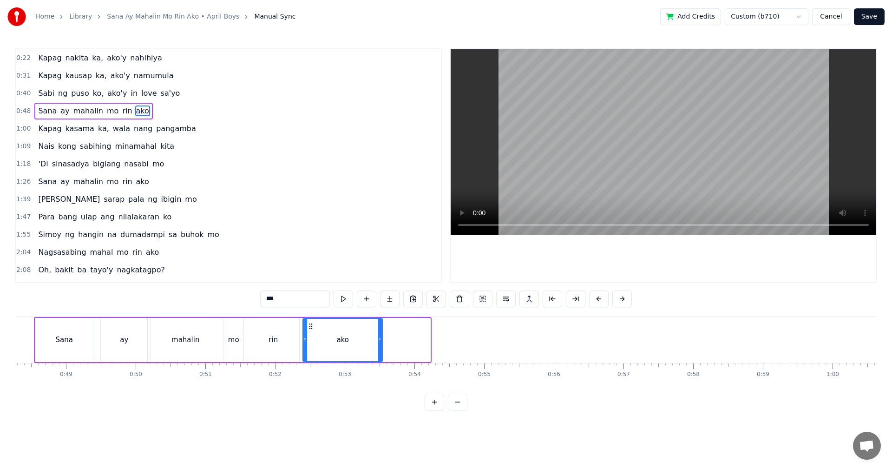
drag, startPoint x: 429, startPoint y: 343, endPoint x: 381, endPoint y: 343, distance: 47.9
click at [381, 343] on icon at bounding box center [380, 339] width 4 height 7
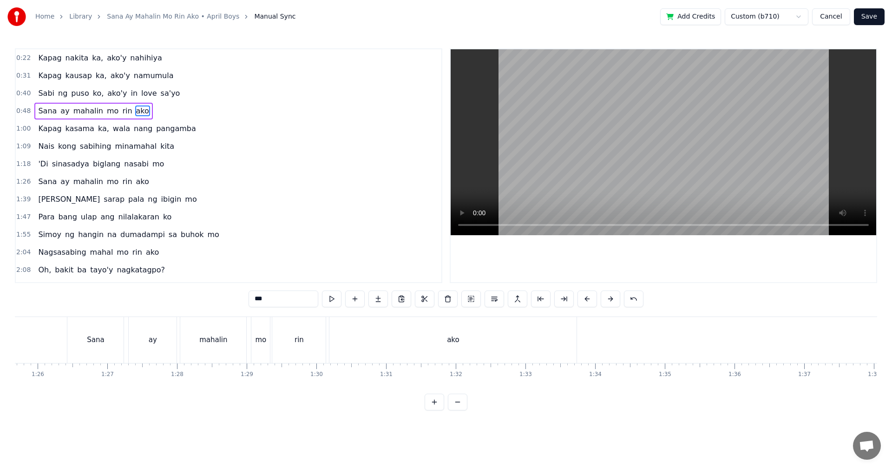
scroll to position [0, 6002]
click at [438, 354] on div "ako" at bounding box center [422, 340] width 247 height 46
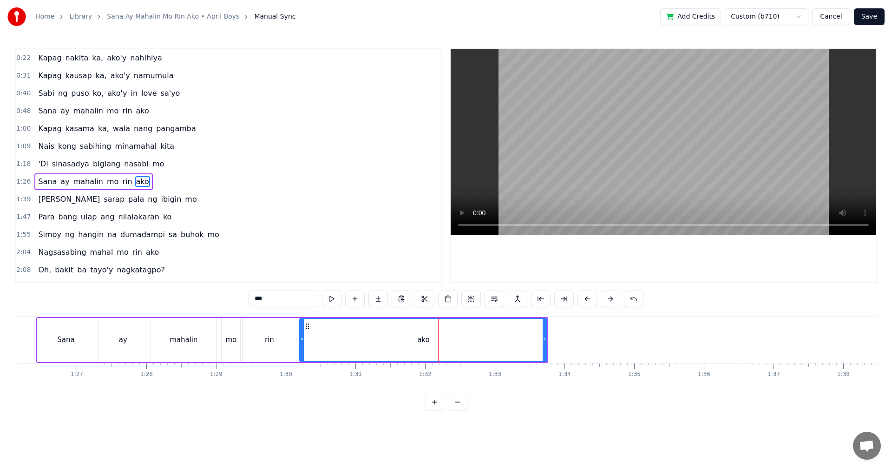
scroll to position [16, 0]
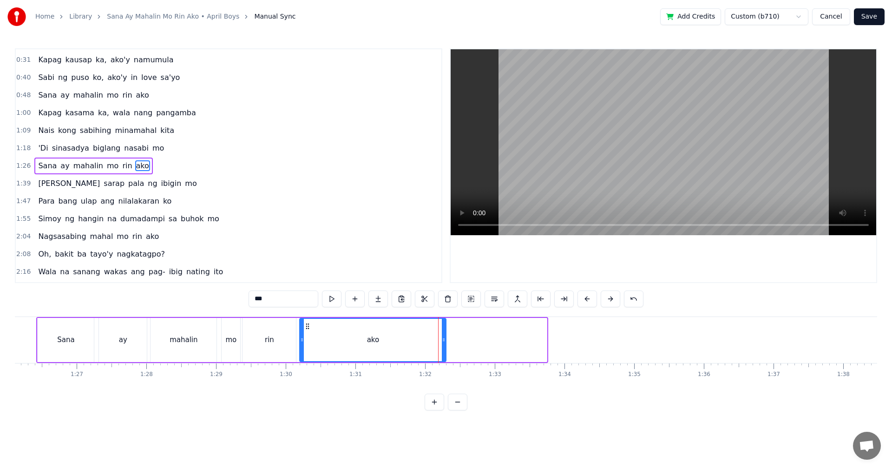
drag, startPoint x: 545, startPoint y: 341, endPoint x: 415, endPoint y: 348, distance: 129.8
click at [444, 344] on div at bounding box center [444, 340] width 4 height 42
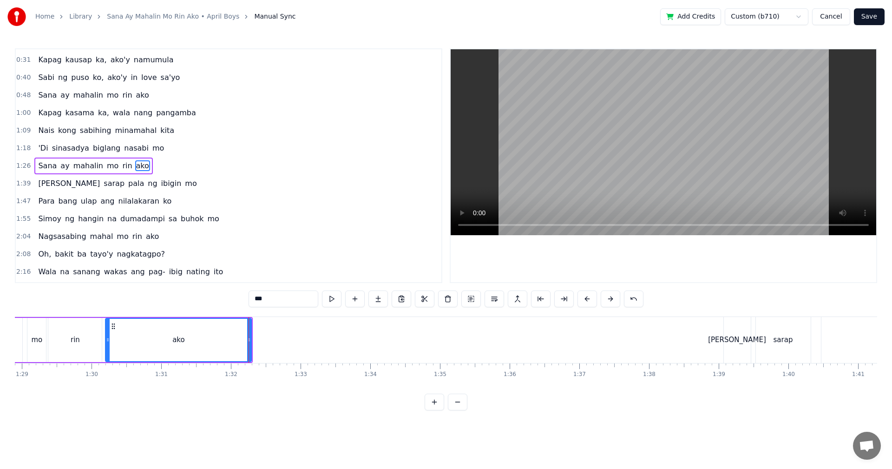
scroll to position [0, 6032]
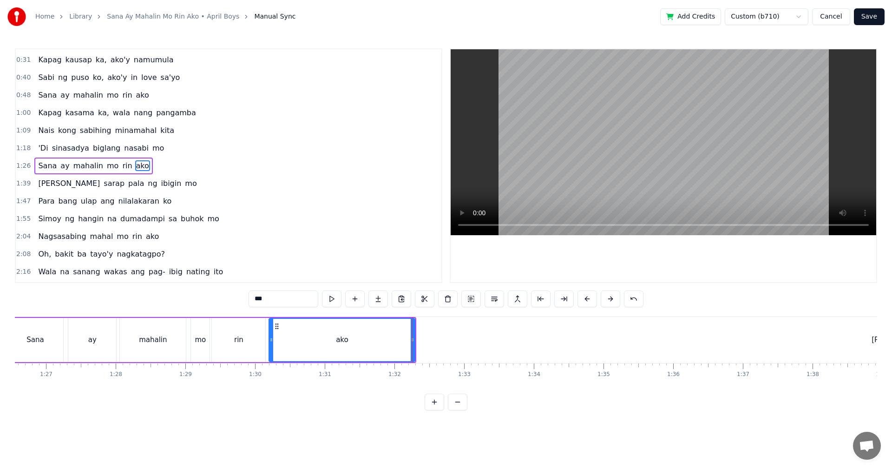
click at [871, 15] on button "Save" at bounding box center [869, 16] width 31 height 17
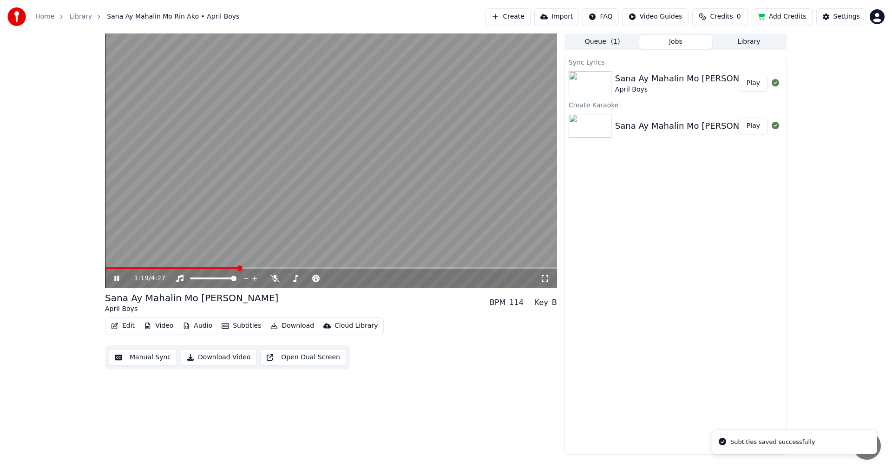
click at [238, 267] on span at bounding box center [331, 268] width 452 height 2
click at [118, 276] on icon at bounding box center [116, 279] width 5 height 6
click at [203, 358] on button "Download Video" at bounding box center [219, 357] width 76 height 17
